Goal: Information Seeking & Learning: Learn about a topic

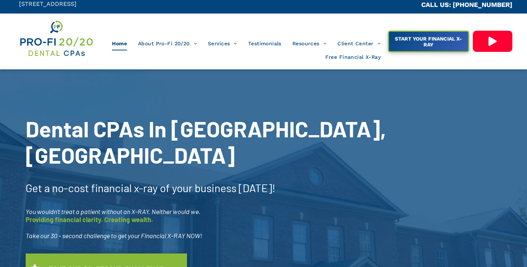
scroll to position [14, 0]
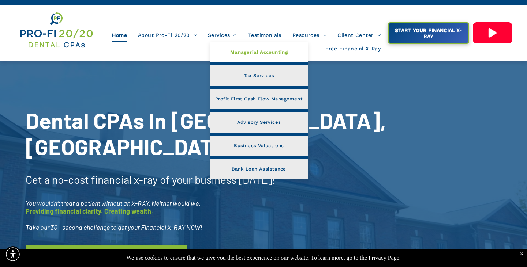
click at [221, 50] on link "Managerial Accounting" at bounding box center [259, 52] width 98 height 20
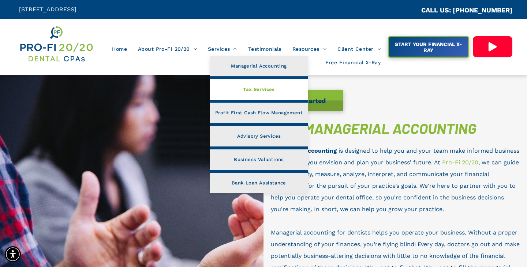
click at [250, 87] on span "Tax Services" at bounding box center [259, 90] width 32 height 10
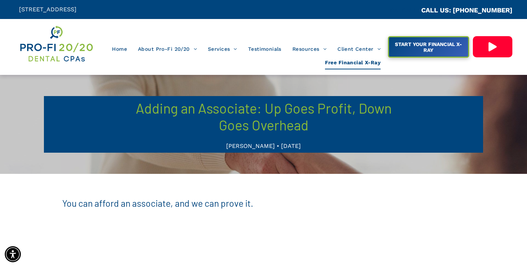
click at [333, 65] on span "Free Financial X-Ray" at bounding box center [353, 63] width 56 height 14
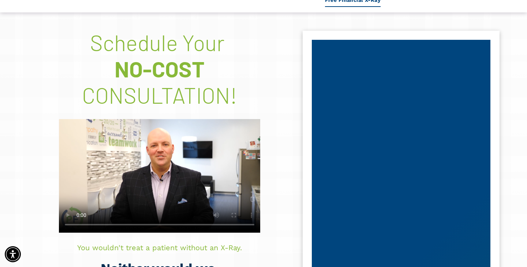
scroll to position [69, 0]
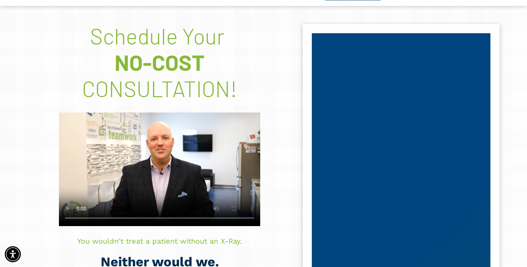
click at [166, 193] on video at bounding box center [159, 169] width 201 height 114
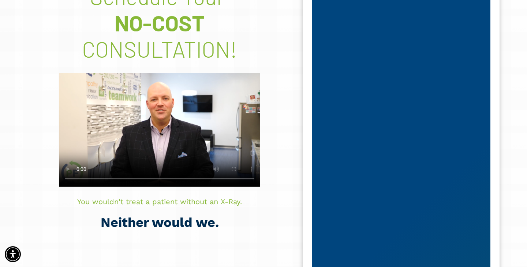
scroll to position [123, 0]
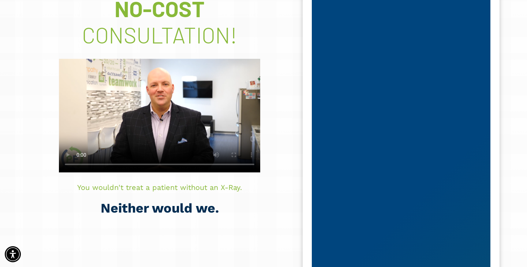
click at [265, 201] on p "Neither would we." at bounding box center [159, 208] width 264 height 15
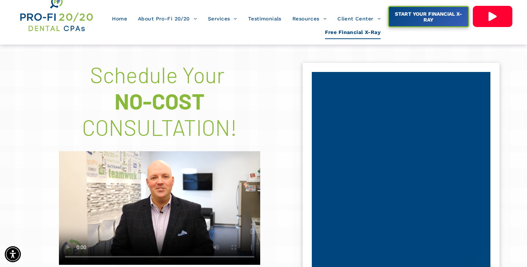
scroll to position [31, 0]
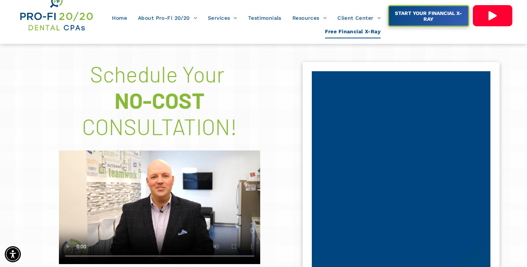
click at [246, 205] on video at bounding box center [159, 207] width 201 height 114
